Goal: Information Seeking & Learning: Check status

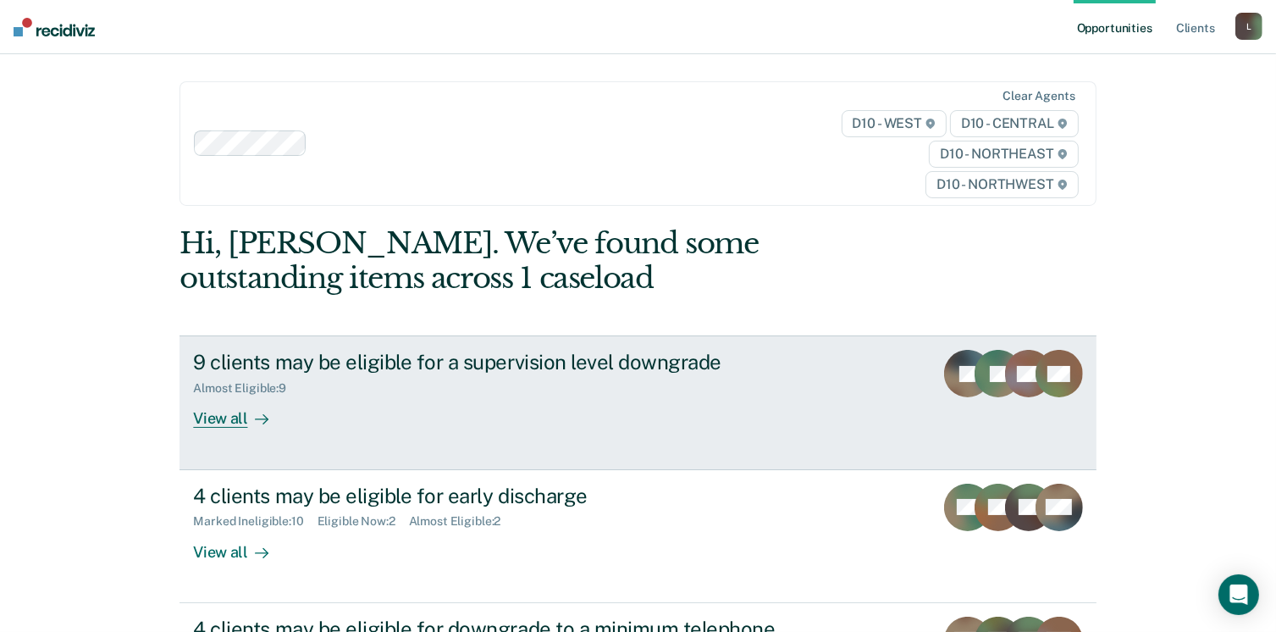
click at [223, 417] on div "View all" at bounding box center [240, 411] width 95 height 33
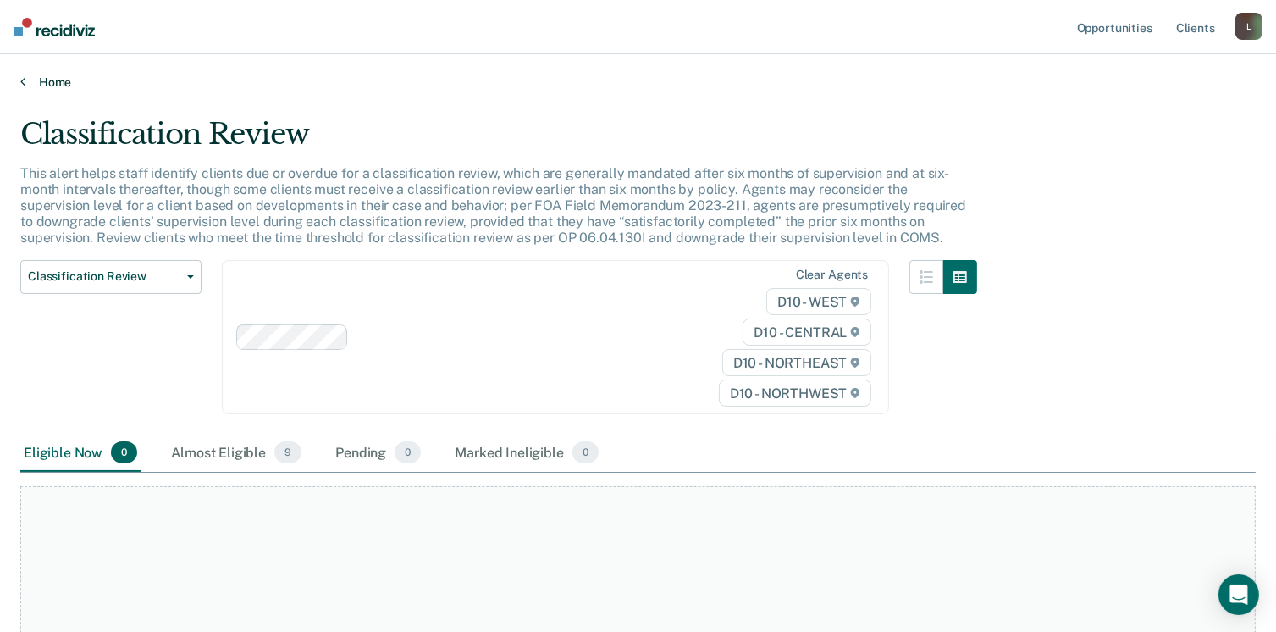
click at [23, 80] on icon at bounding box center [22, 82] width 5 height 14
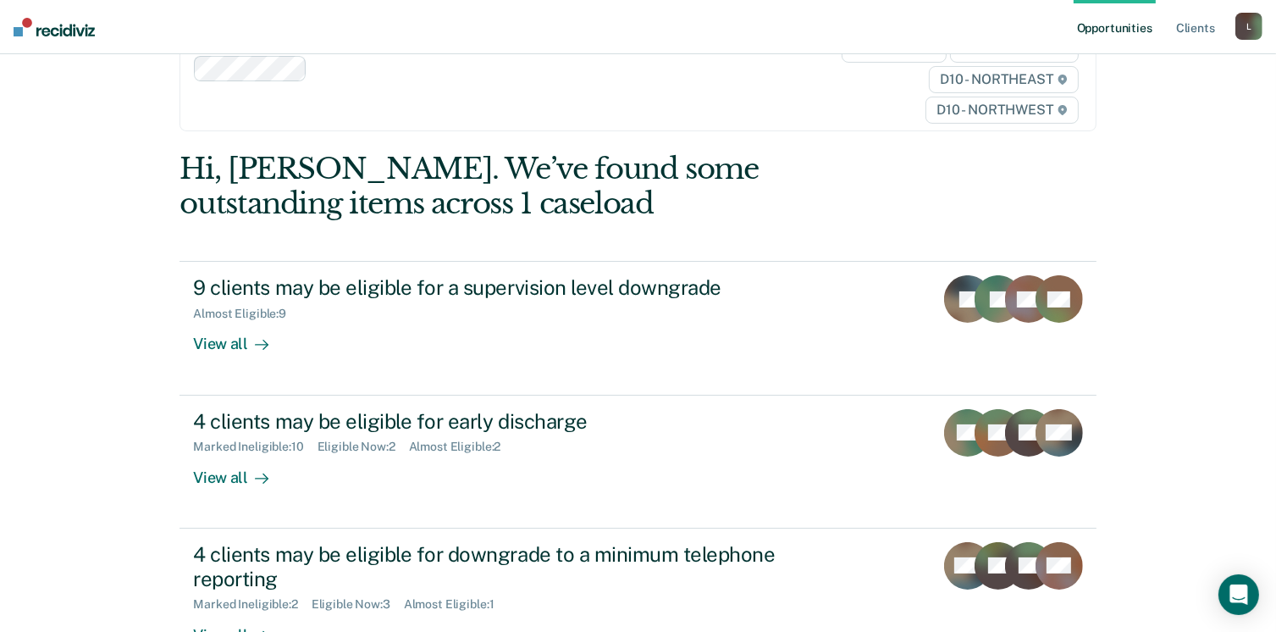
scroll to position [230, 0]
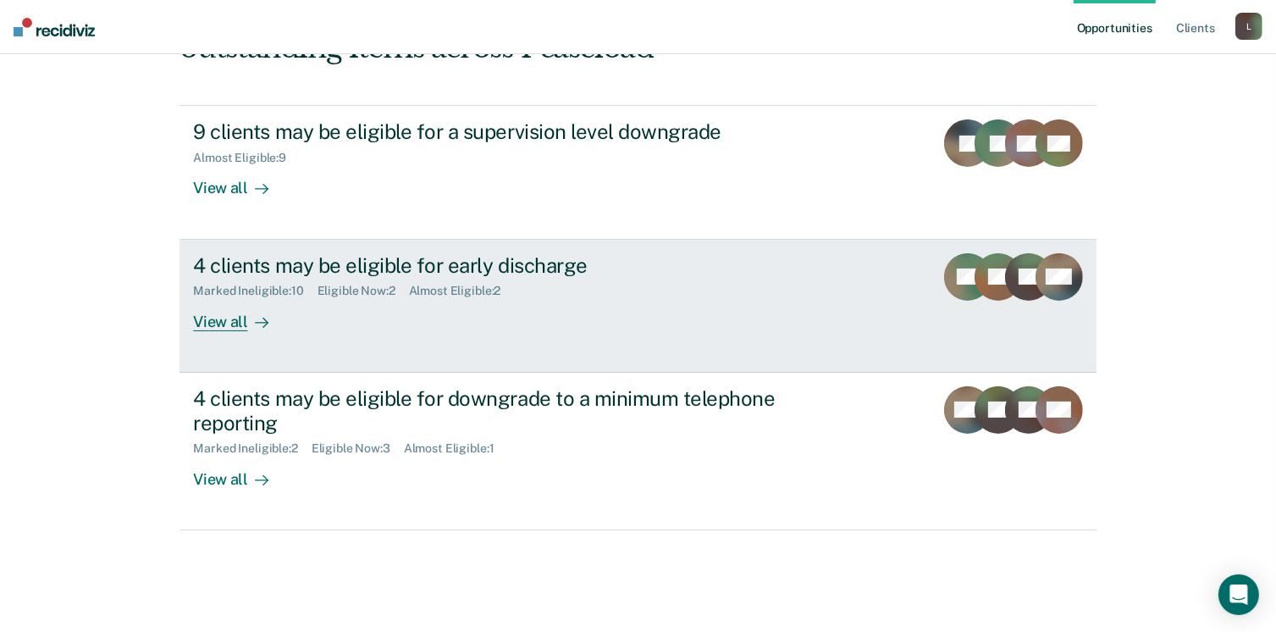
click at [217, 319] on div "View all" at bounding box center [240, 314] width 95 height 33
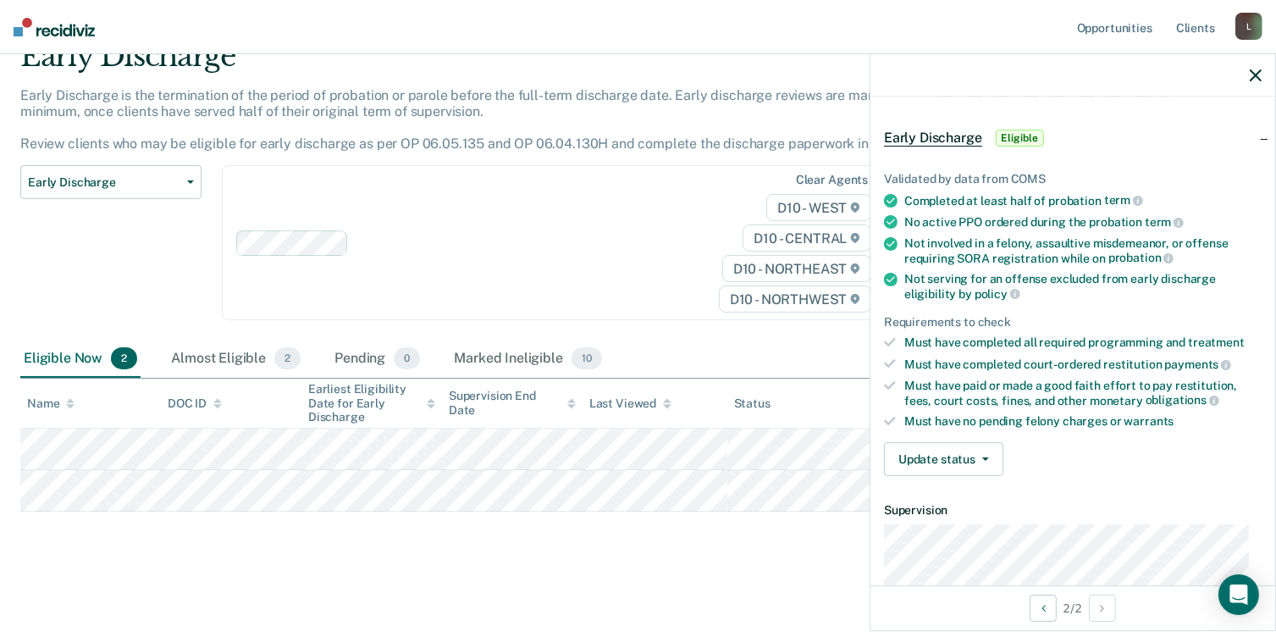
scroll to position [330, 0]
